Goal: Task Accomplishment & Management: Complete application form

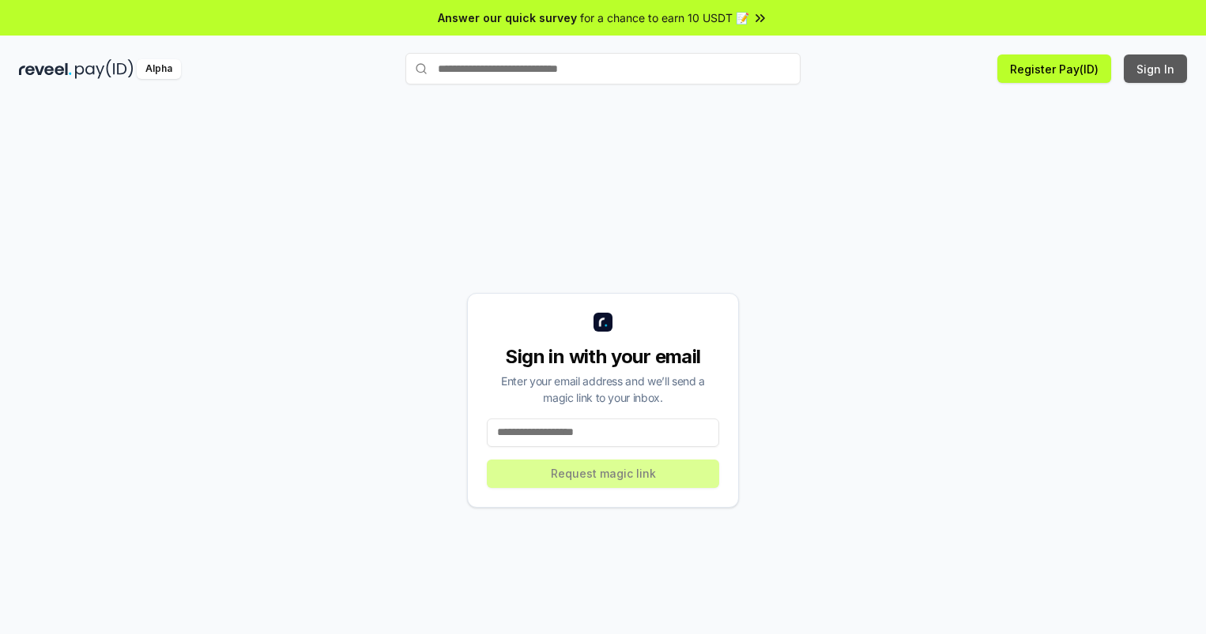
click at [1156, 69] on button "Sign In" at bounding box center [1155, 69] width 63 height 28
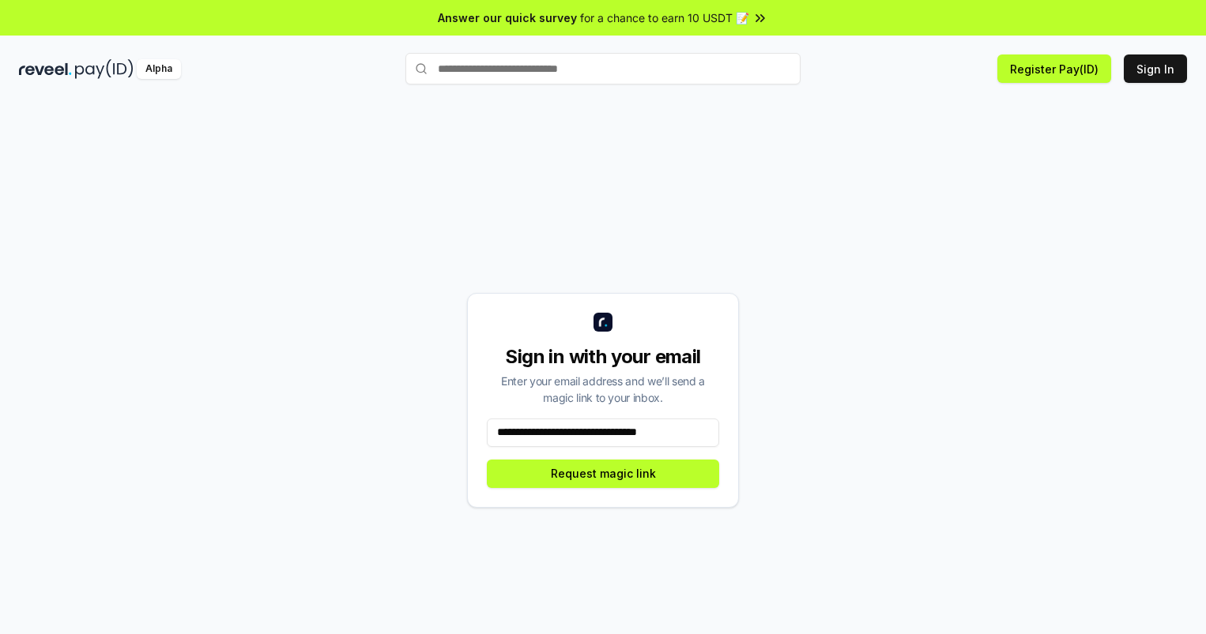
scroll to position [0, 2]
type input "**********"
click at [603, 473] on button "Request magic link" at bounding box center [603, 474] width 232 height 28
